Goal: Communication & Community: Answer question/provide support

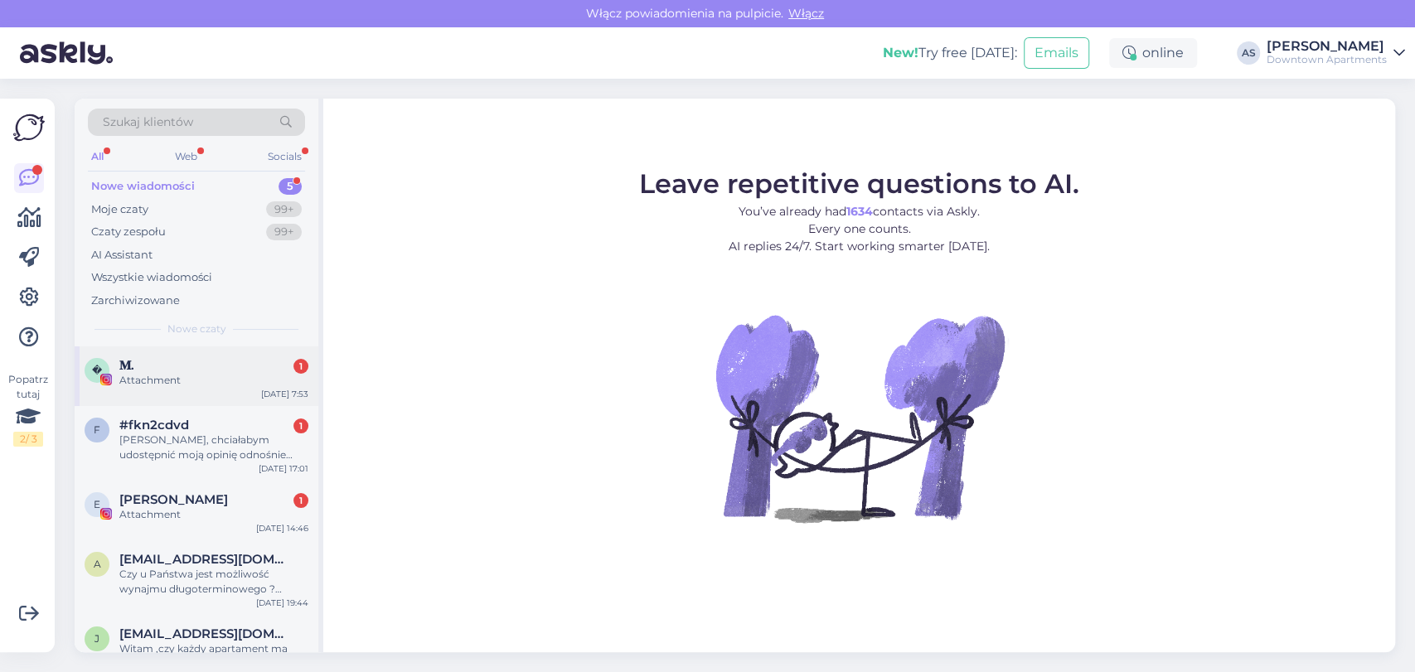
click at [221, 386] on div "Attachment" at bounding box center [213, 380] width 189 height 15
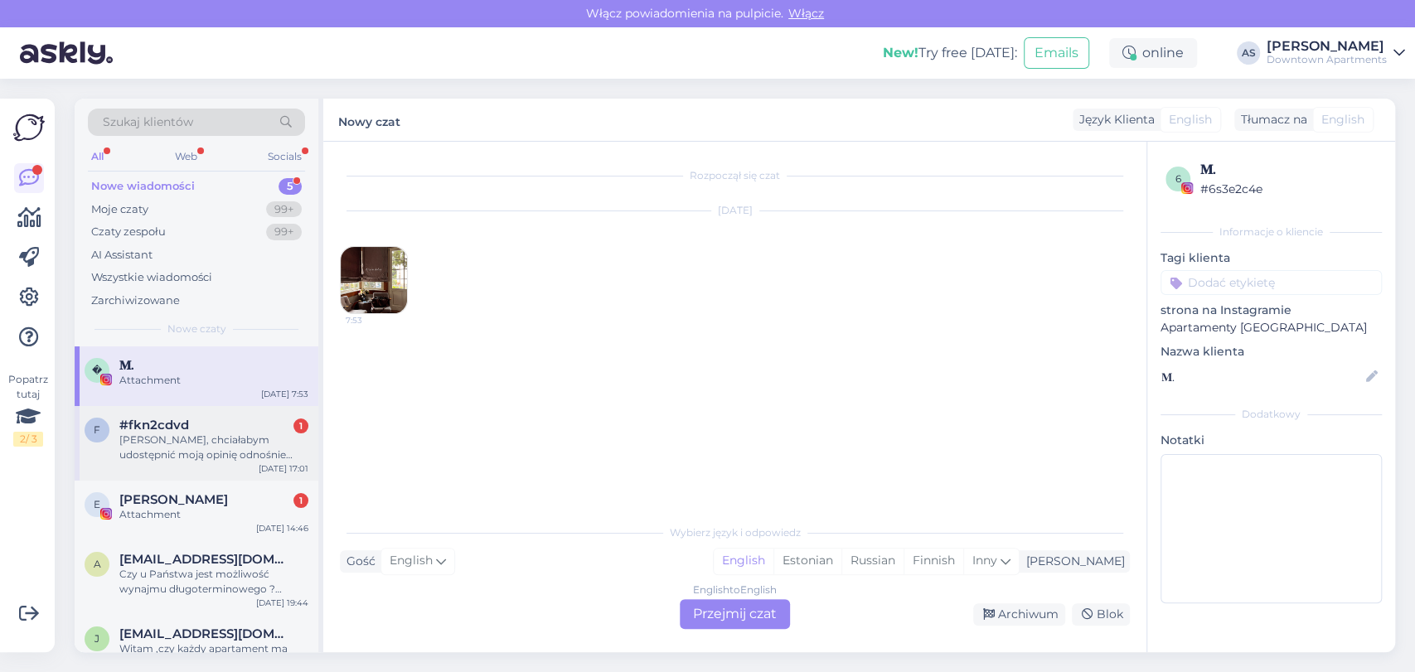
click at [201, 466] on div "f #fkn2cdvd 1 Witam, chciałabym udostępnić moją opinię odnośnie jednego z apart…" at bounding box center [197, 443] width 244 height 75
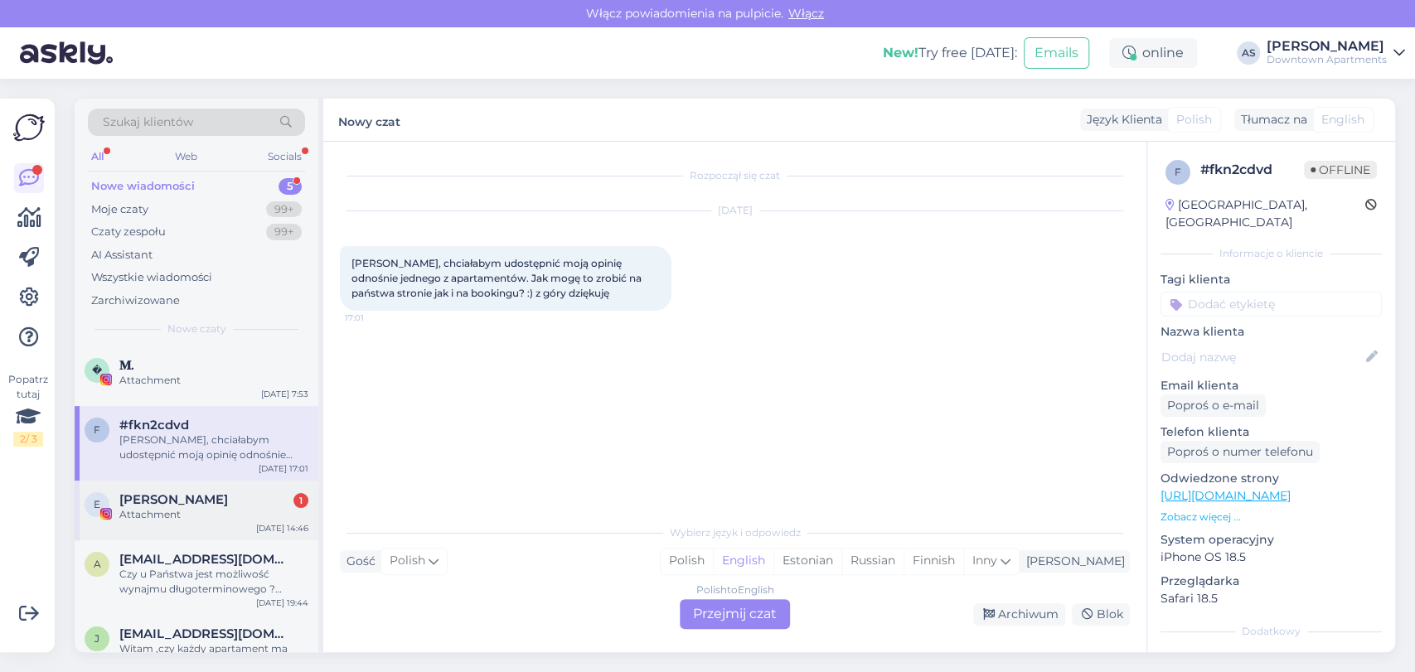
click at [199, 497] on span "[PERSON_NAME]" at bounding box center [173, 499] width 109 height 15
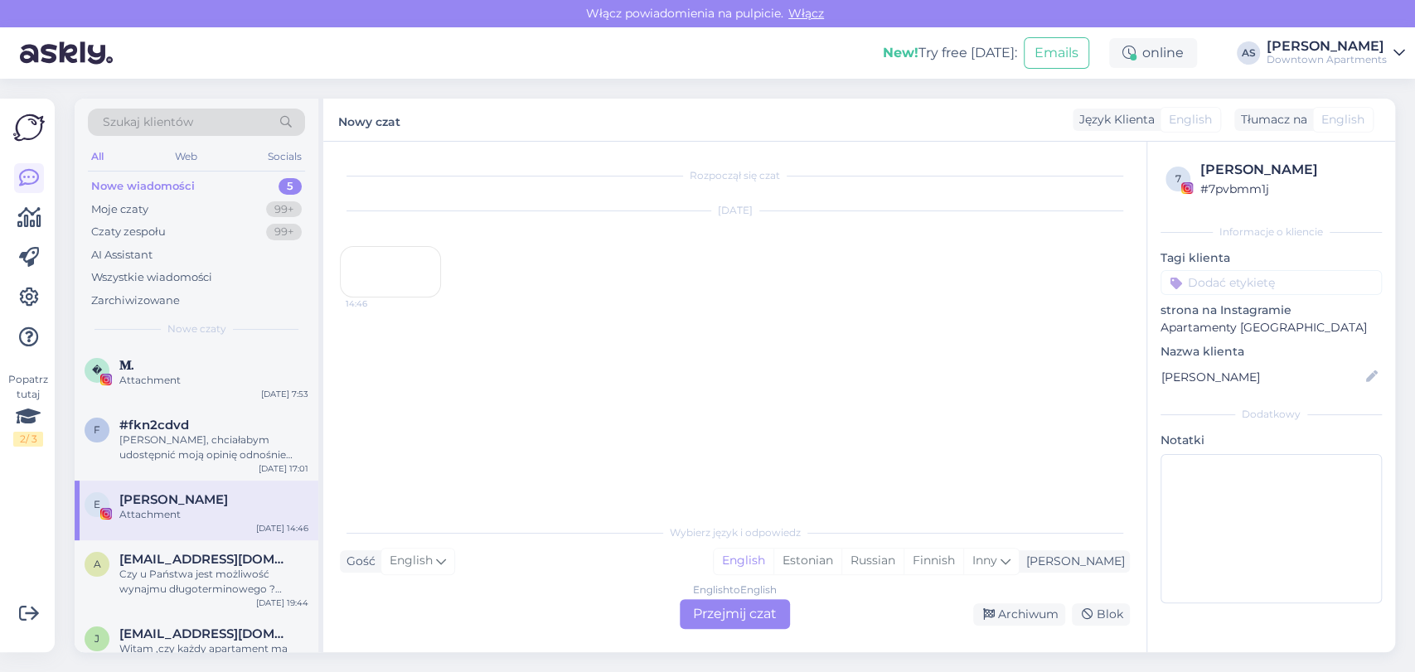
click at [262, 184] on div "Nowe wiadomości 5" at bounding box center [196, 186] width 217 height 23
click at [173, 620] on div "j [EMAIL_ADDRESS][DOMAIN_NAME] Witam ,czy każdy apartament ma własną łazienkę i…" at bounding box center [197, 652] width 244 height 75
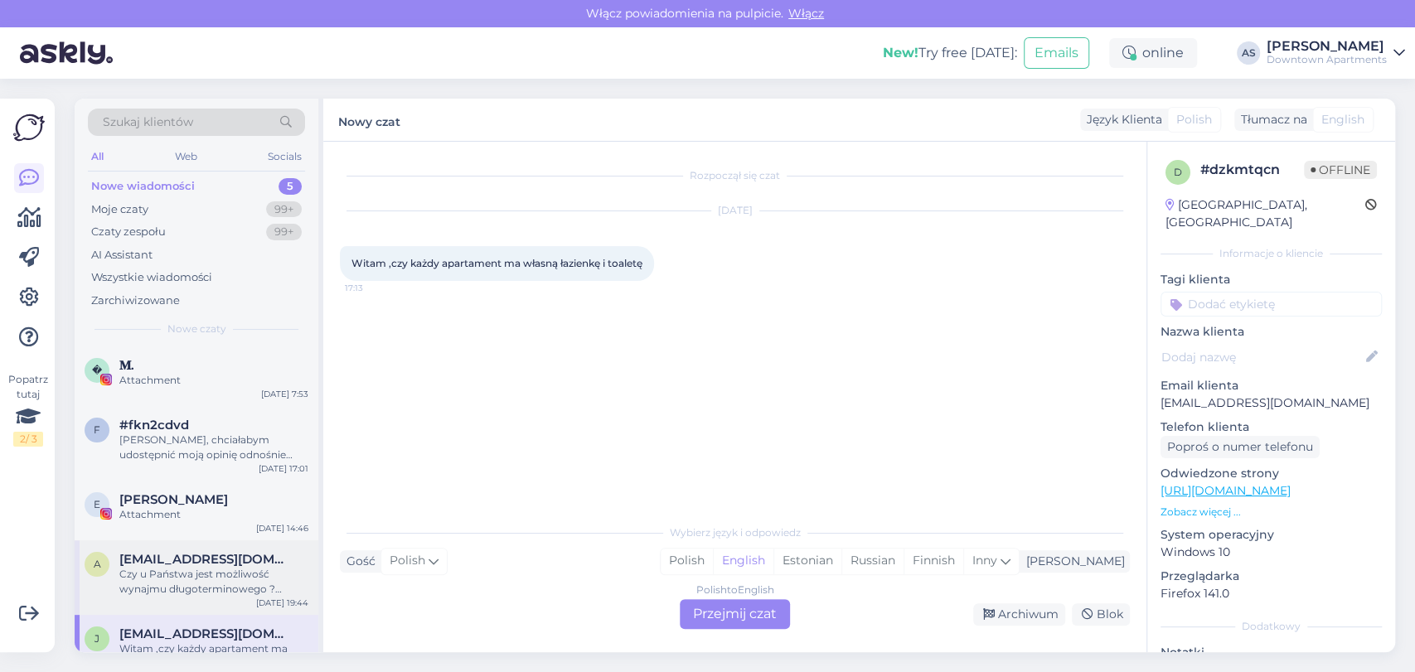
click at [296, 575] on div "Czy u Państwa jest możliwość wynajmu długoterminowego ?Minimum rok?" at bounding box center [213, 582] width 189 height 30
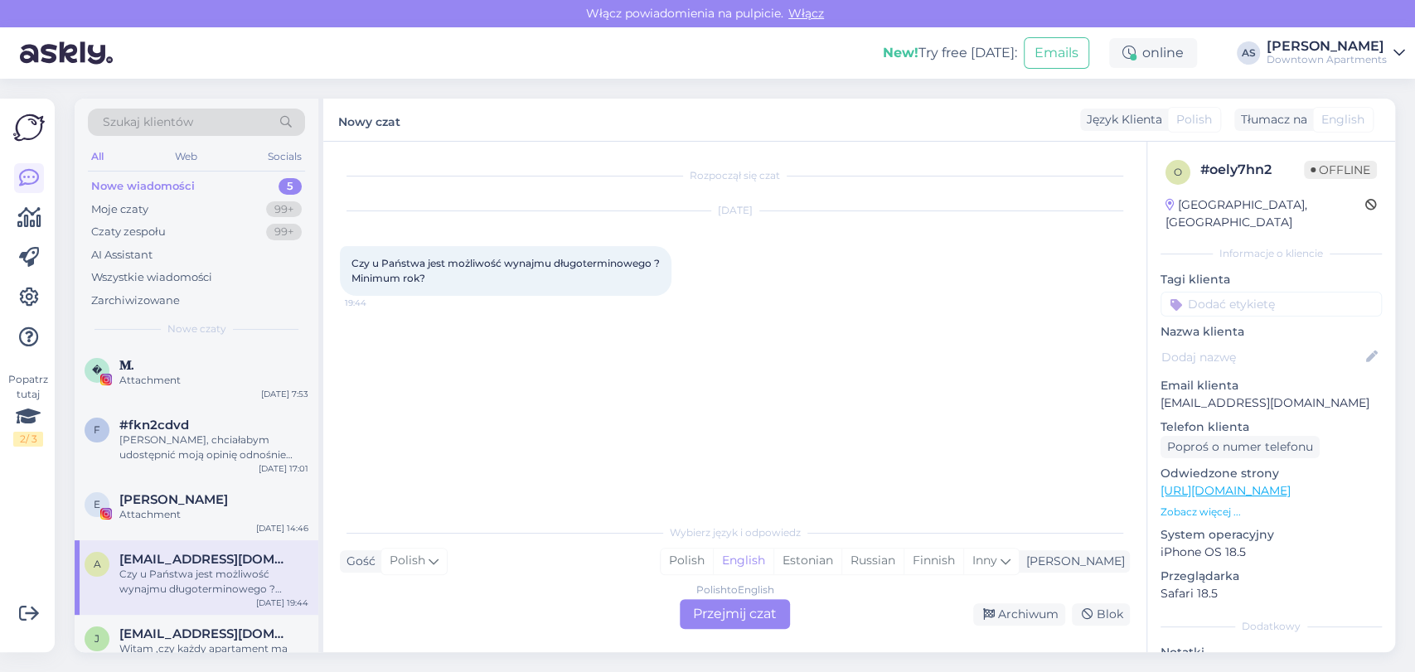
click at [700, 612] on div "Polish to English Przejmij czat" at bounding box center [735, 614] width 110 height 30
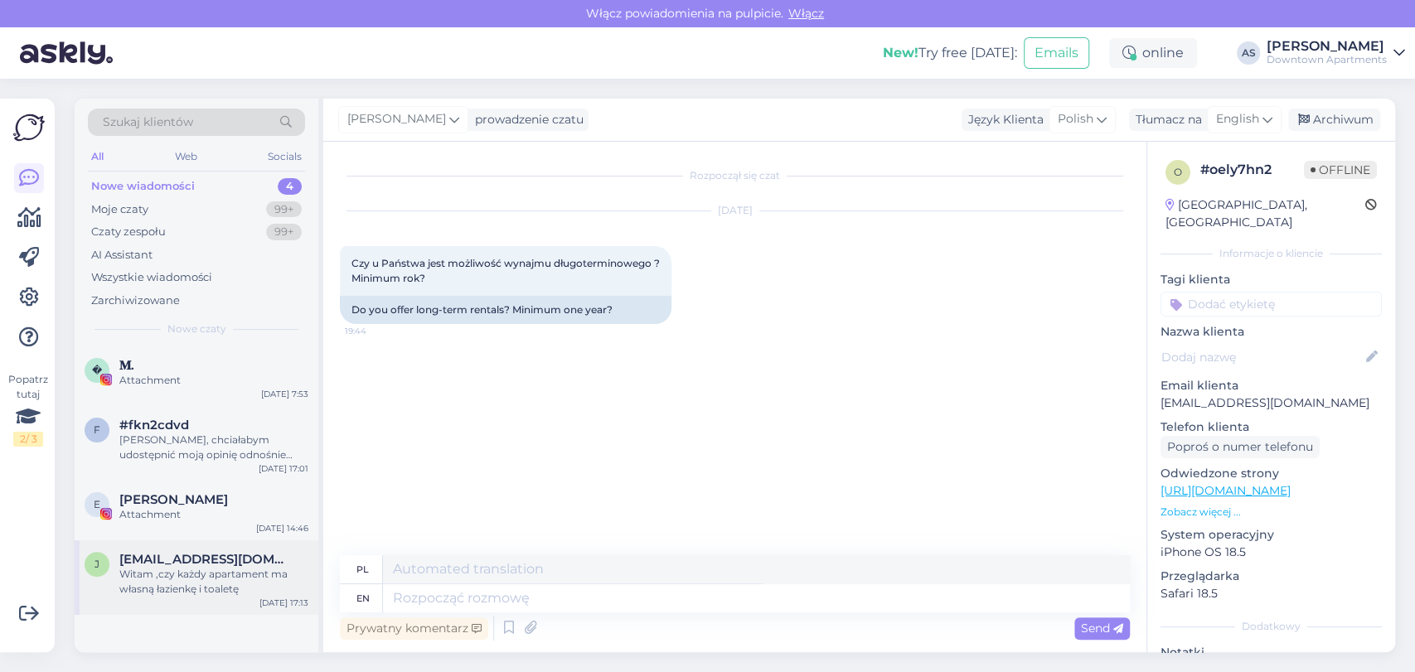
click at [213, 573] on div "Witam ,czy każdy apartament ma własną łazienkę i toaletę" at bounding box center [213, 582] width 189 height 30
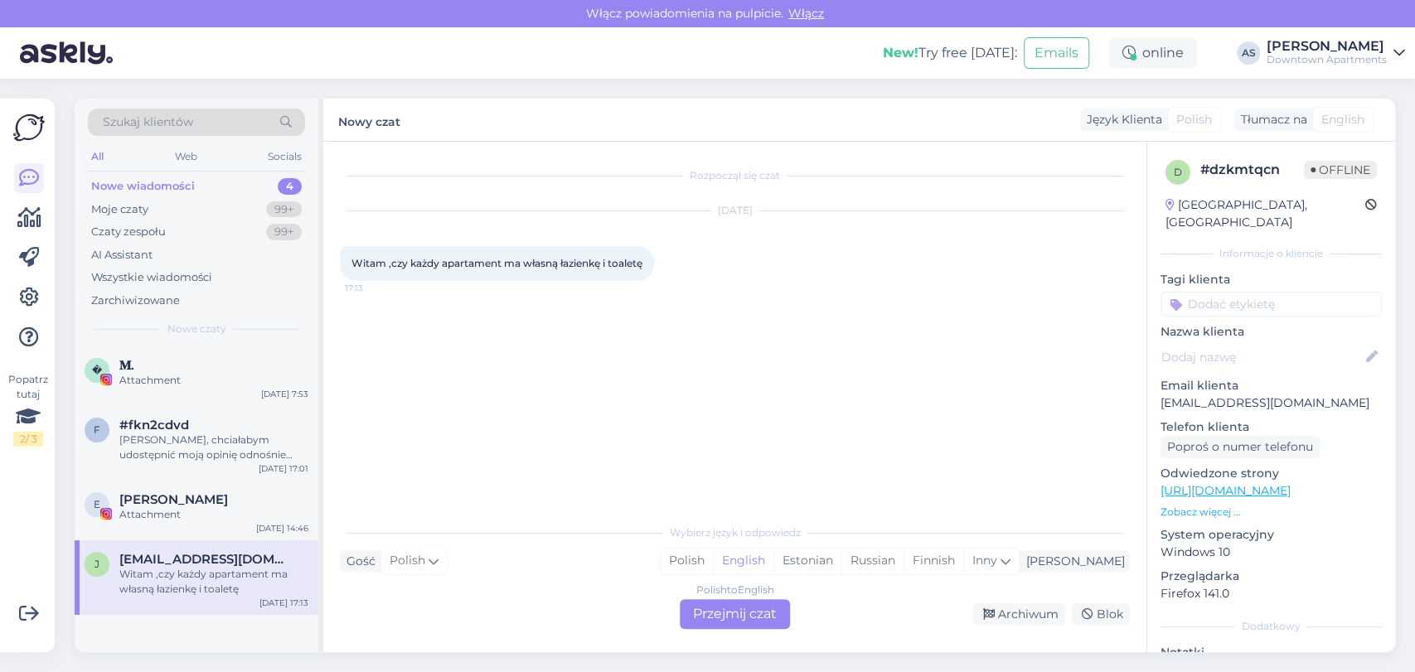
click at [713, 623] on div "Polish to English Przejmij czat" at bounding box center [735, 614] width 110 height 30
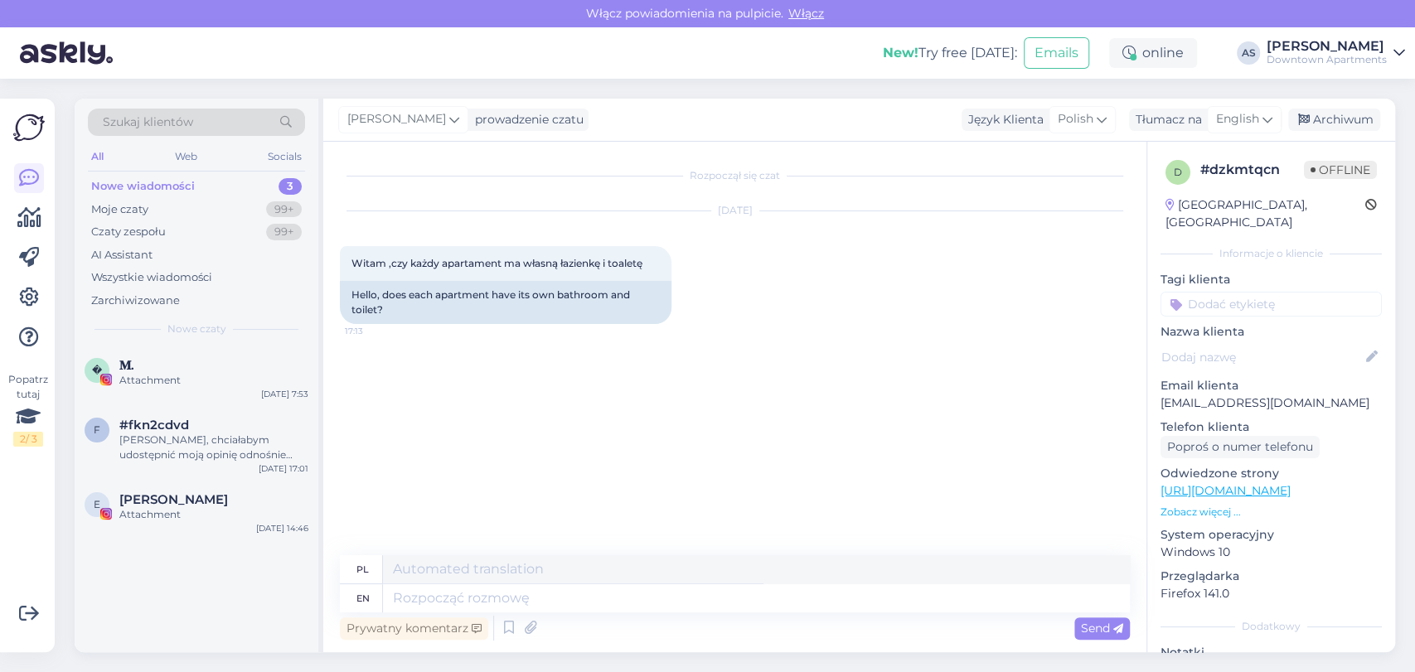
click at [713, 623] on div "Prywatny komentarz Send" at bounding box center [735, 629] width 790 height 32
click at [99, 502] on div "E" at bounding box center [97, 504] width 25 height 25
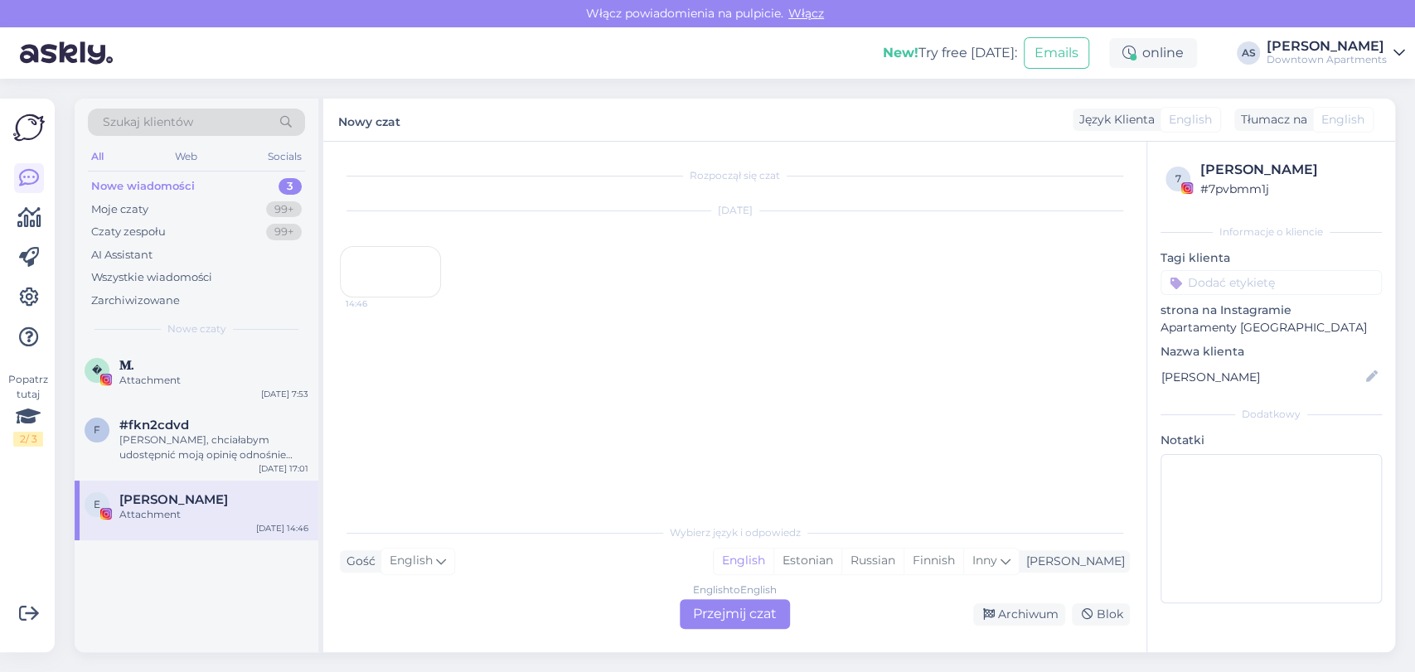
click at [696, 609] on div "English to English Przejmij czat" at bounding box center [735, 614] width 110 height 30
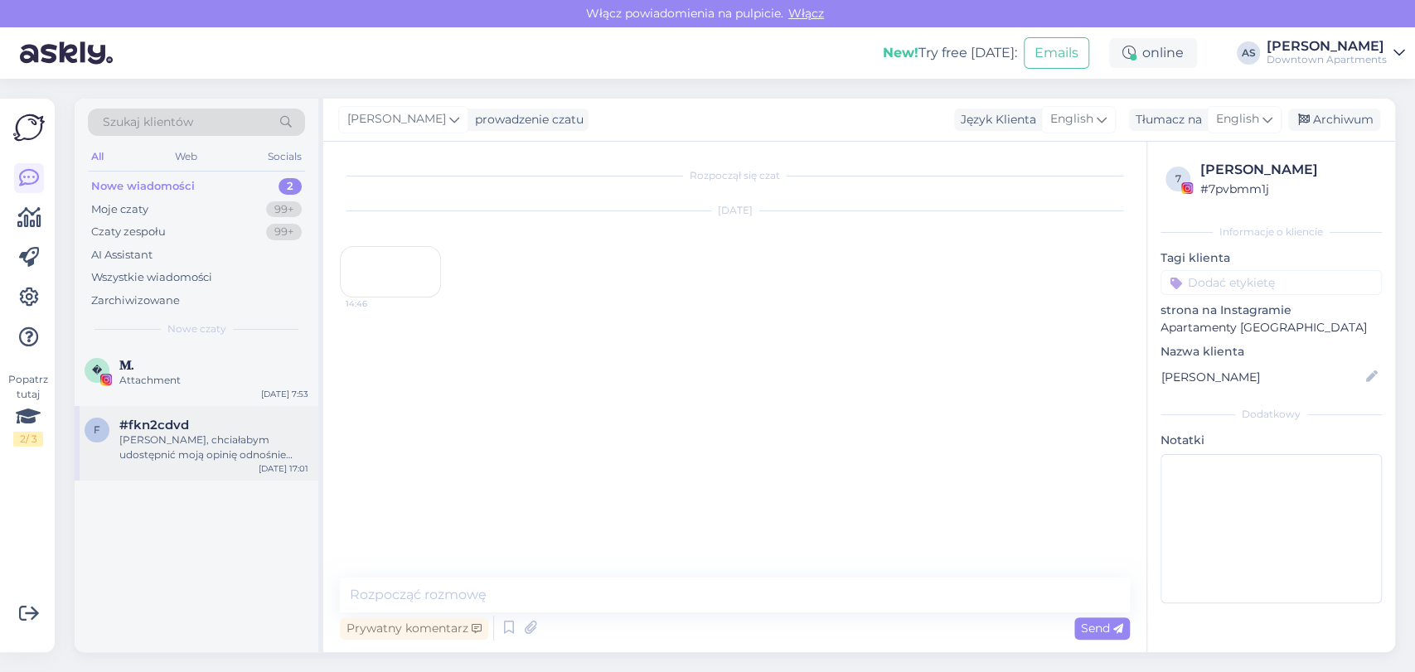
click at [199, 406] on div "f #fkn2cdvd Witam, chciałabym udostępnić moją opinię odnośnie jednego z apartam…" at bounding box center [197, 443] width 244 height 75
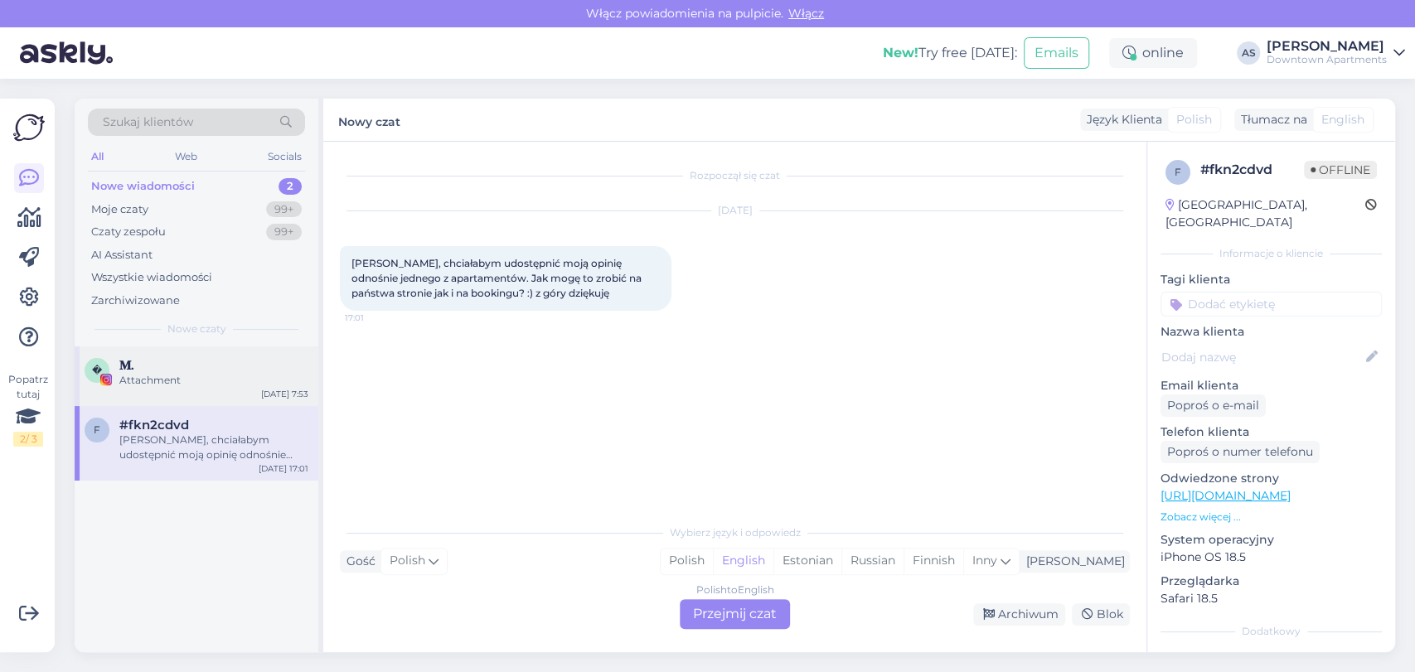
click at [193, 380] on div "Attachment" at bounding box center [213, 380] width 189 height 15
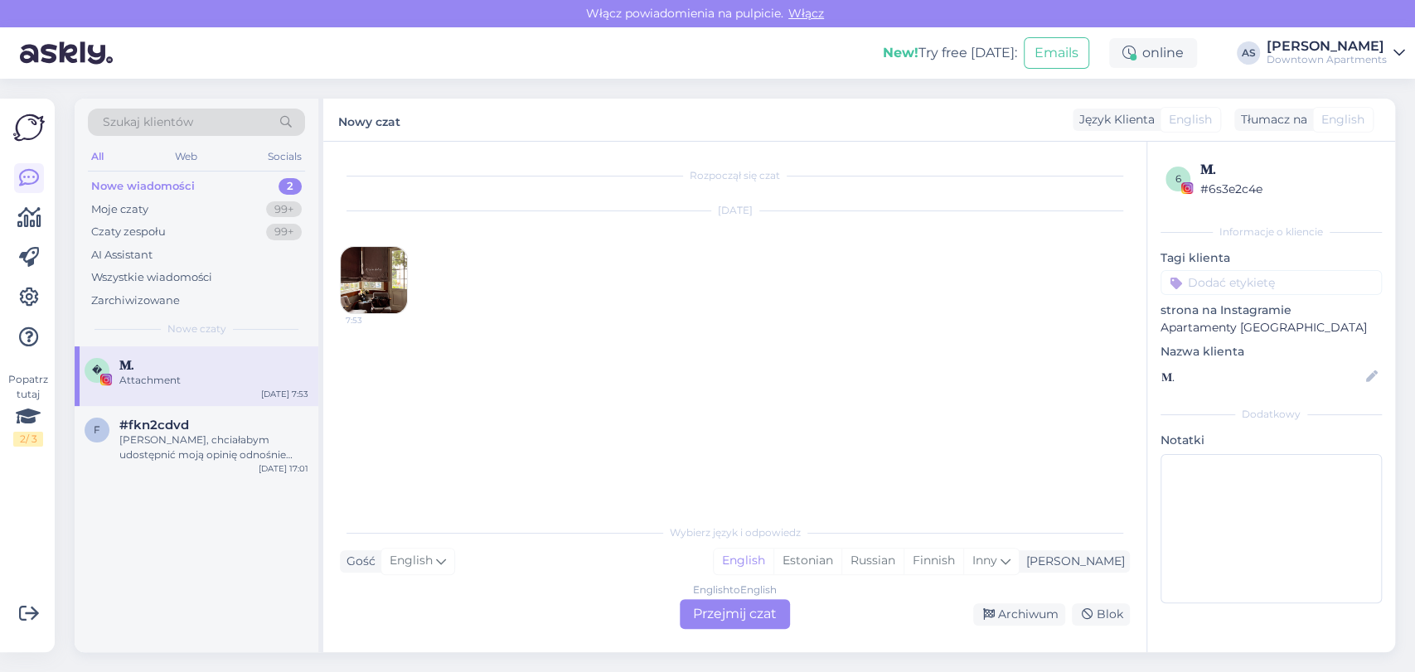
click at [717, 605] on div "English to English Przejmij czat" at bounding box center [735, 614] width 110 height 30
